Goal: Task Accomplishment & Management: Manage account settings

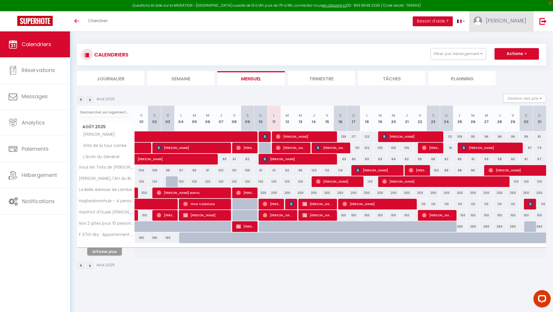
click at [515, 29] on link "[PERSON_NAME]" at bounding box center [501, 21] width 64 height 20
click at [506, 44] on link "Paramètres" at bounding box center [510, 40] width 43 height 10
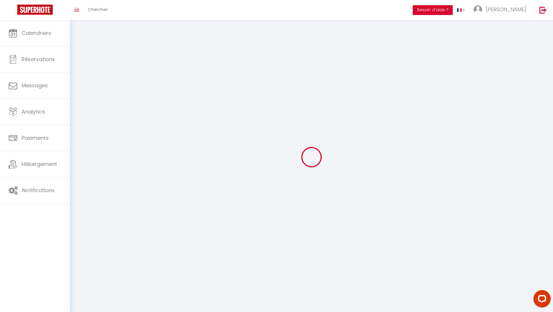
type input "[PERSON_NAME]"
type input "DEBAVELAERE"
type input "0615412182"
type input "[STREET_ADDRESS][PERSON_NAME]"
type input "59470"
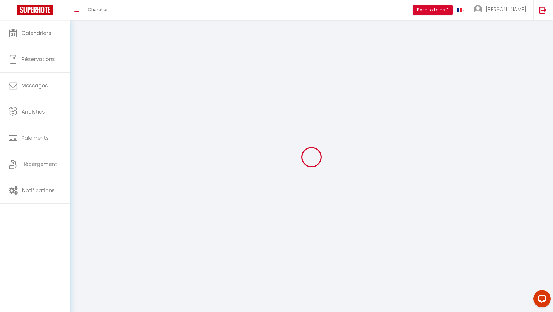
type input "ESQUELBECQ"
type input "e8m8lzinTiVCdWk7FUZ5SQcTM"
type input "kDAhHXrLCo6OIL2YjPOZlx83d"
type input "[URL][DOMAIN_NAME]"
type input "e8m8lzinTiVCdWk7FUZ5SQcTM"
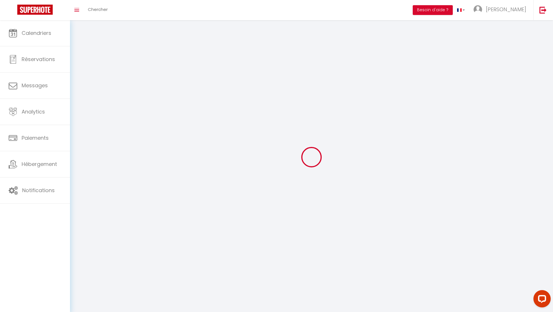
type input "kDAhHXrLCo6OIL2YjPOZlx83d"
type input "[URL][DOMAIN_NAME]"
select select "28"
select select "fr"
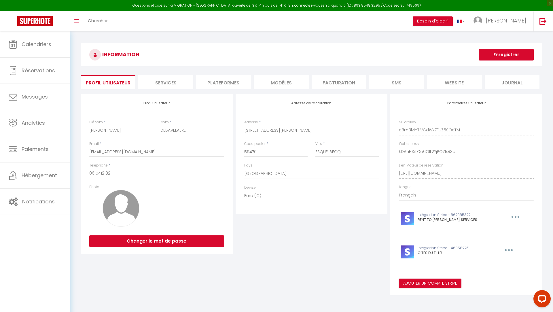
click at [235, 84] on li "Plateformes" at bounding box center [223, 82] width 55 height 14
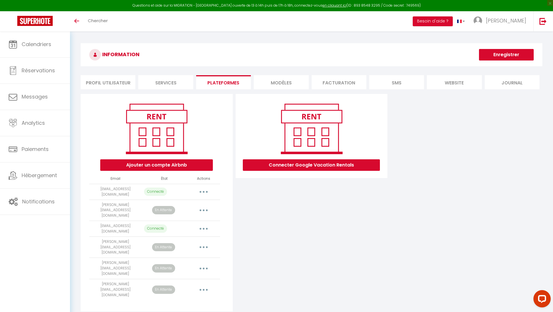
click at [205, 224] on button "button" at bounding box center [204, 228] width 16 height 9
click at [263, 226] on div "Connecter Google Vacation Rentals" at bounding box center [311, 202] width 155 height 217
click at [206, 193] on button "button" at bounding box center [204, 191] width 16 height 9
click at [309, 233] on div "Connecter Google Vacation Rentals" at bounding box center [311, 202] width 155 height 217
click at [92, 24] on link "Chercher" at bounding box center [98, 21] width 29 height 20
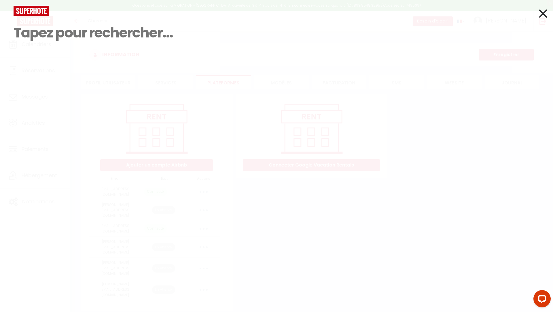
click at [46, 11] on img at bounding box center [31, 11] width 35 height 10
